Goal: Information Seeking & Learning: Learn about a topic

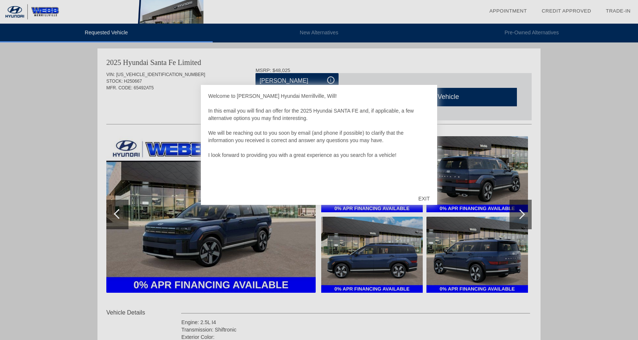
click at [425, 204] on div "EXIT" at bounding box center [424, 199] width 26 height 22
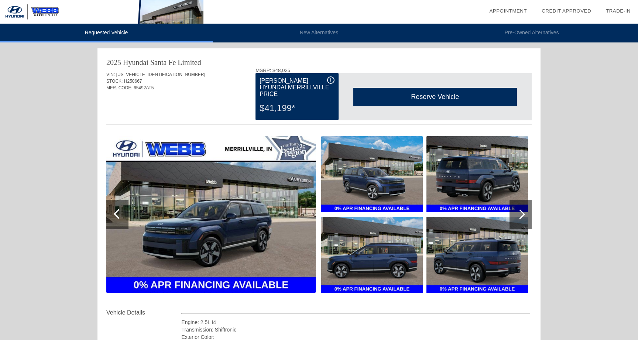
click at [334, 79] on div "i" at bounding box center [330, 79] width 7 height 7
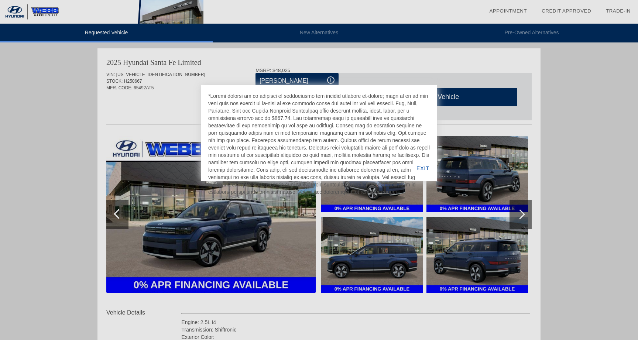
click at [338, 65] on div at bounding box center [319, 170] width 638 height 340
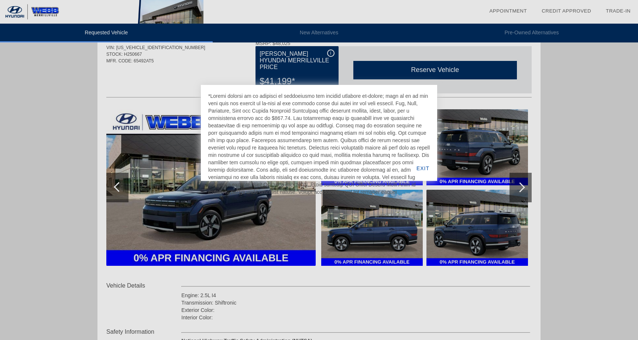
scroll to position [45, 0]
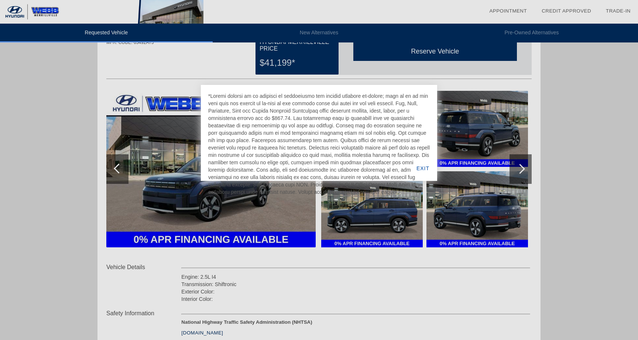
click at [427, 167] on div "EXIT" at bounding box center [423, 168] width 28 height 25
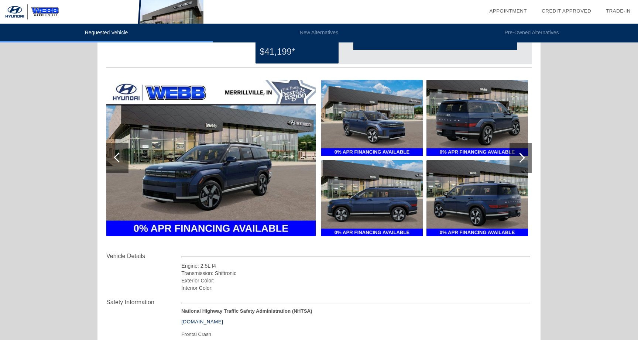
scroll to position [27, 0]
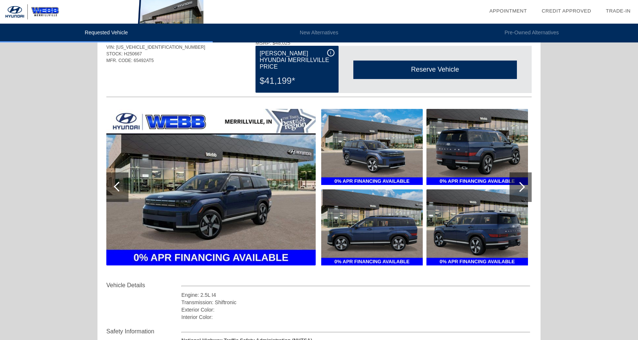
click at [521, 186] on div at bounding box center [520, 187] width 10 height 10
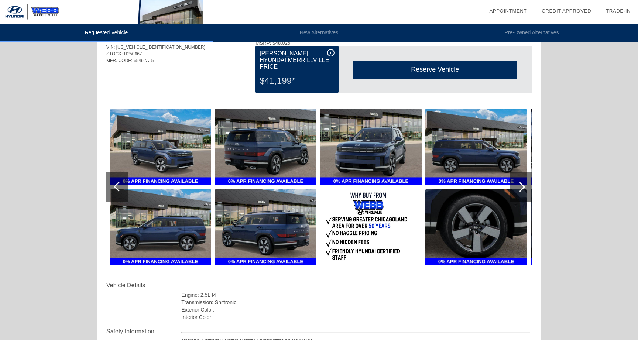
click at [521, 186] on div at bounding box center [520, 187] width 10 height 10
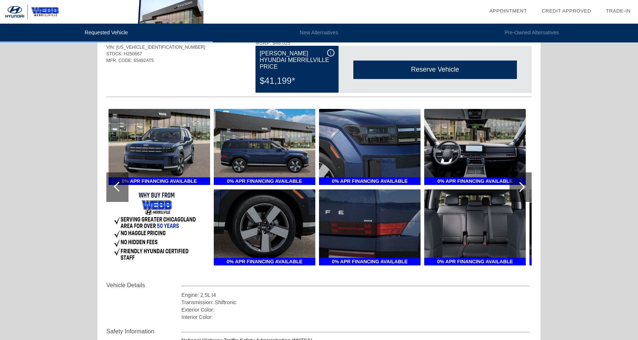
click at [521, 186] on div at bounding box center [520, 187] width 10 height 10
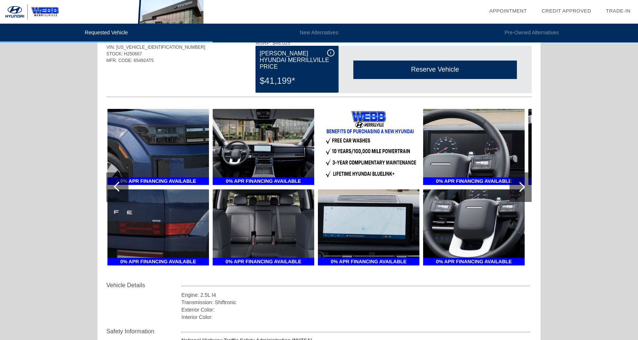
click at [521, 186] on div at bounding box center [520, 187] width 10 height 10
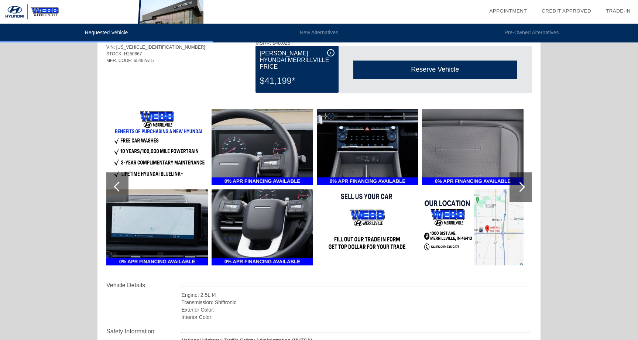
click at [521, 186] on div at bounding box center [520, 187] width 10 height 10
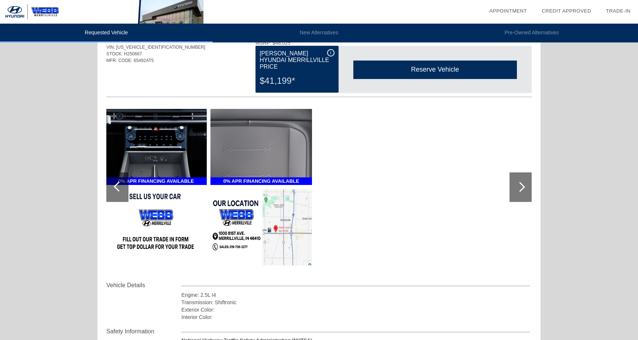
click at [521, 186] on div at bounding box center [520, 187] width 10 height 10
click at [113, 188] on div at bounding box center [117, 188] width 22 height 30
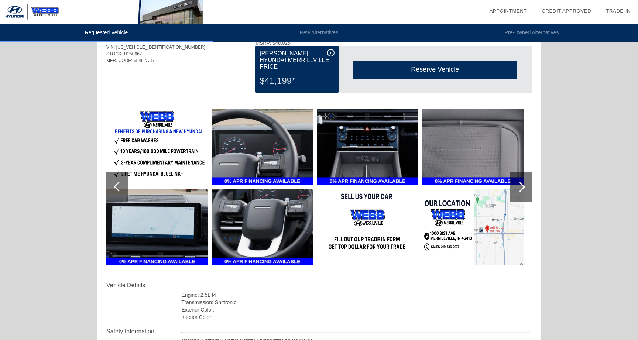
click at [113, 188] on div at bounding box center [117, 188] width 22 height 30
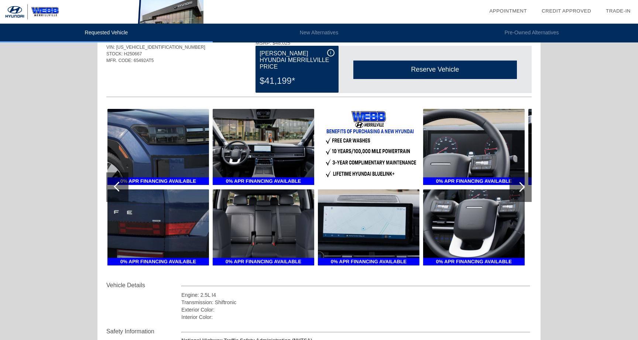
click at [113, 188] on div at bounding box center [117, 188] width 22 height 30
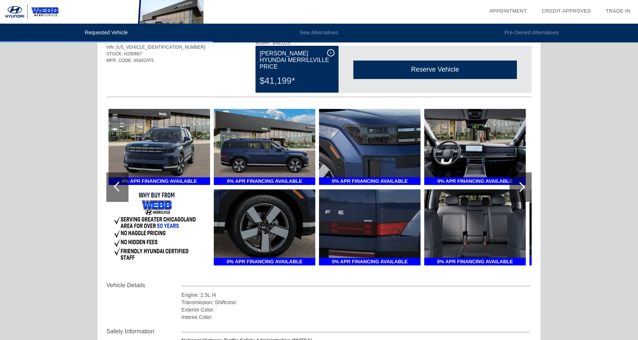
click at [113, 188] on div at bounding box center [117, 188] width 22 height 30
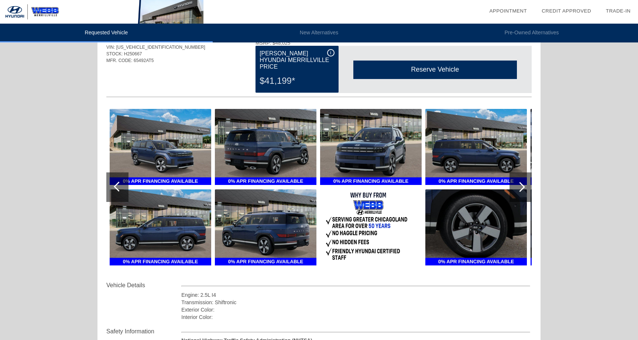
click at [113, 188] on div at bounding box center [117, 188] width 22 height 30
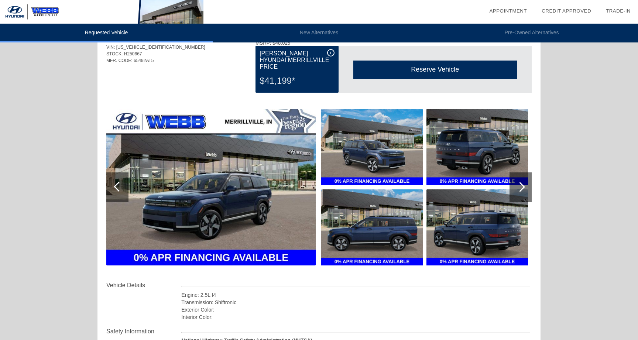
click at [113, 188] on div at bounding box center [117, 188] width 22 height 30
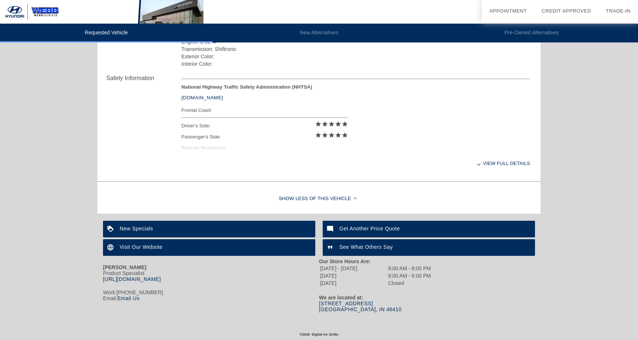
scroll to position [281, 0]
click at [492, 162] on div "View full details" at bounding box center [355, 163] width 349 height 18
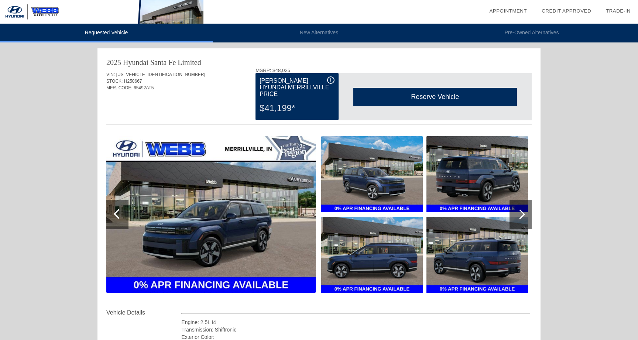
scroll to position [0, 0]
click at [330, 81] on div "i" at bounding box center [330, 79] width 7 height 7
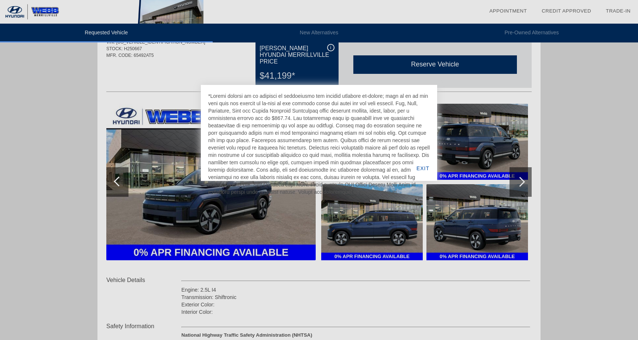
scroll to position [36, 0]
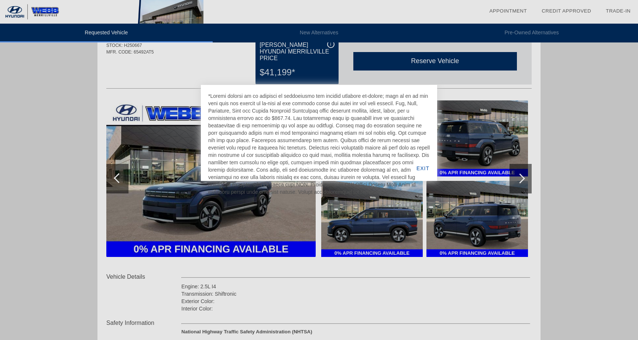
click at [422, 164] on div "EXIT" at bounding box center [423, 168] width 28 height 25
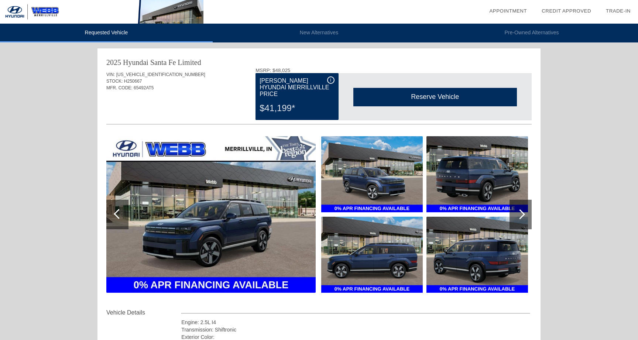
scroll to position [0, 0]
click at [564, 84] on div "Requested Vehicle New Alternatives Pre-Owned Alternatives date_range Appointmen…" at bounding box center [319, 303] width 638 height 606
click at [391, 166] on img at bounding box center [372, 174] width 102 height 76
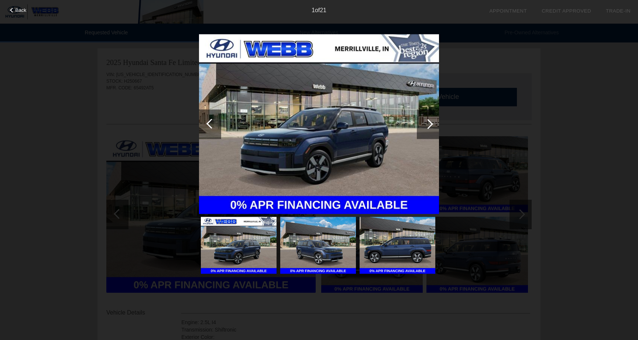
click at [436, 135] on div at bounding box center [428, 124] width 22 height 30
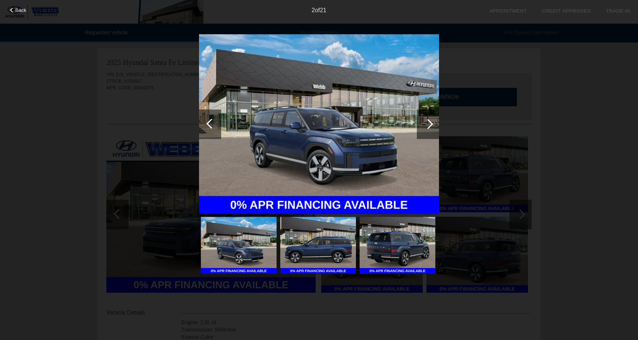
click at [431, 131] on div at bounding box center [428, 124] width 22 height 30
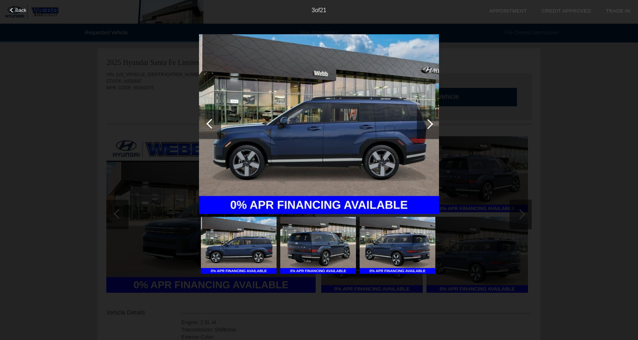
click at [427, 128] on div at bounding box center [428, 124] width 22 height 30
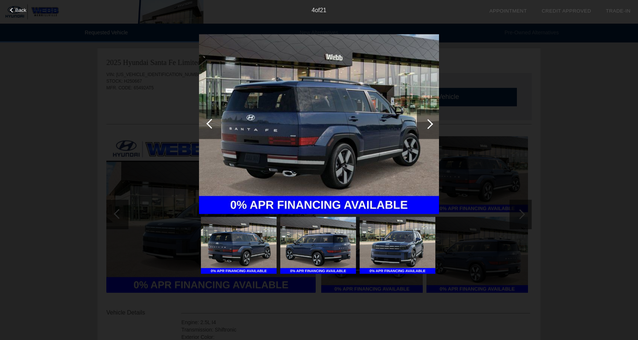
click at [427, 128] on div at bounding box center [428, 124] width 22 height 30
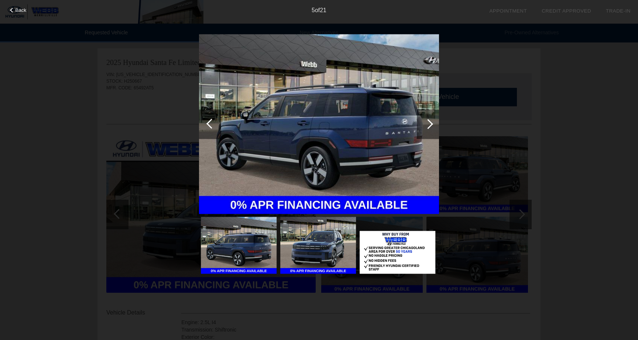
click at [427, 128] on div at bounding box center [428, 124] width 22 height 30
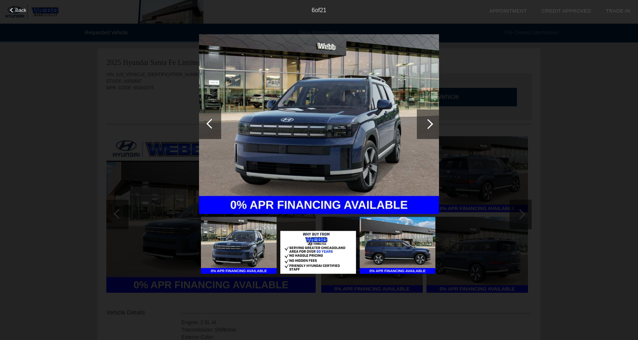
click at [427, 128] on div at bounding box center [428, 124] width 22 height 30
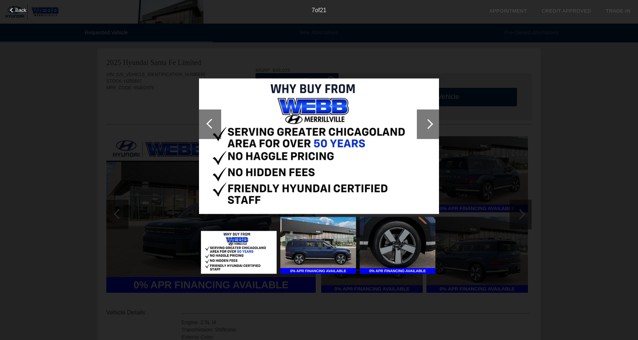
click at [583, 165] on div "Back 7 of 21" at bounding box center [319, 170] width 638 height 340
click at [409, 60] on div at bounding box center [319, 155] width 240 height 243
click at [16, 13] on div "7 of 21" at bounding box center [319, 7] width 638 height 15
click at [17, 13] on div "7 of 21" at bounding box center [319, 7] width 638 height 15
click at [17, 7] on div "7 of 21" at bounding box center [319, 7] width 638 height 15
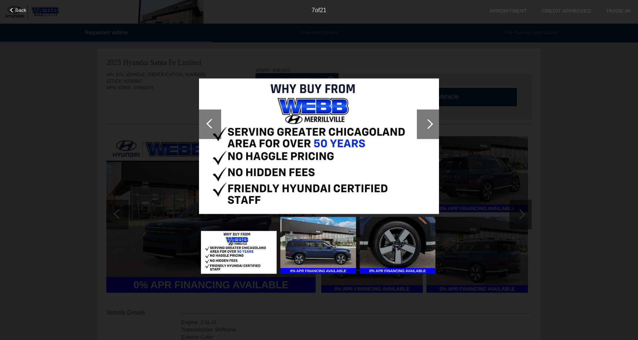
click at [18, 11] on span "Back" at bounding box center [21, 10] width 11 height 6
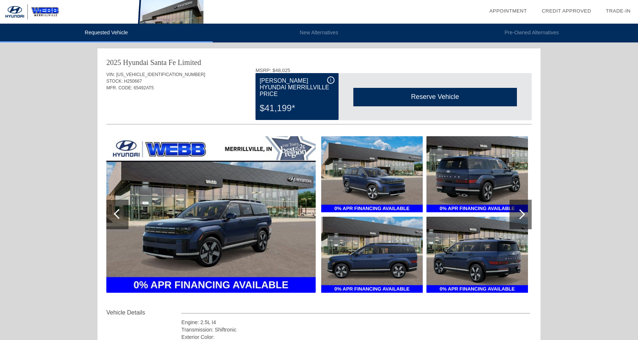
click at [76, 112] on div "Requested Vehicle New Alternatives Pre-Owned Alternatives date_range Appointmen…" at bounding box center [319, 303] width 638 height 606
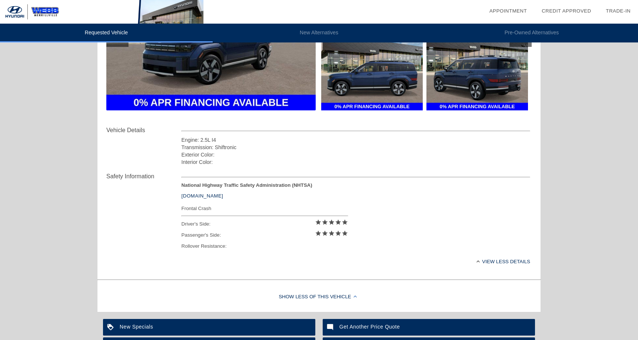
scroll to position [187, 0]
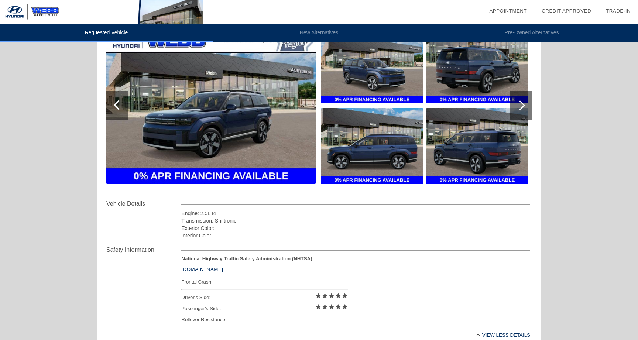
click at [241, 232] on div "Interior Color:" at bounding box center [355, 235] width 349 height 7
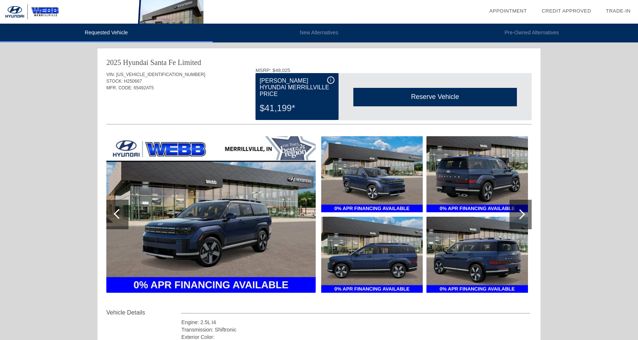
scroll to position [0, 0]
click at [228, 81] on div "STOCK: H250667" at bounding box center [319, 81] width 426 height 7
click at [568, 114] on div "Requested Vehicle New Alternatives Pre-Owned Alternatives date_range Appointmen…" at bounding box center [319, 303] width 638 height 606
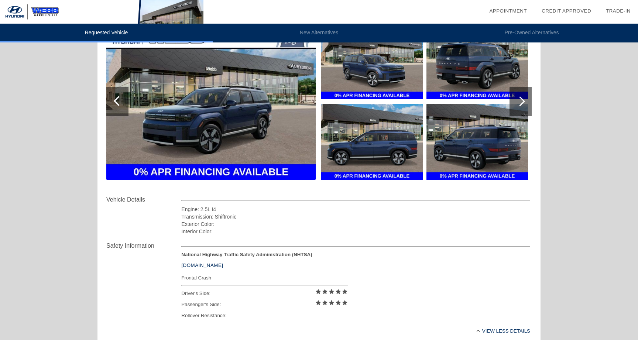
scroll to position [100, 0]
